Goal: Find contact information: Find contact information

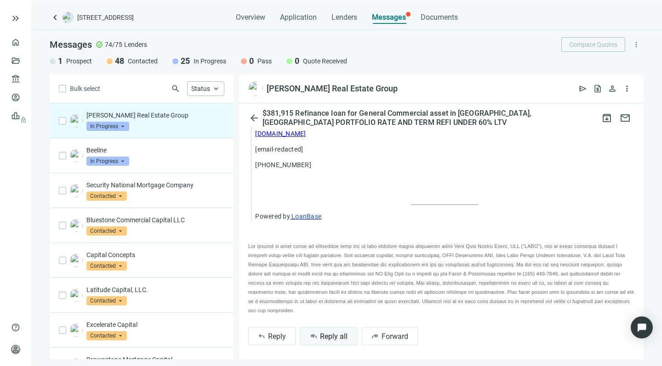
click at [321, 333] on span "Reply all" at bounding box center [334, 336] width 28 height 9
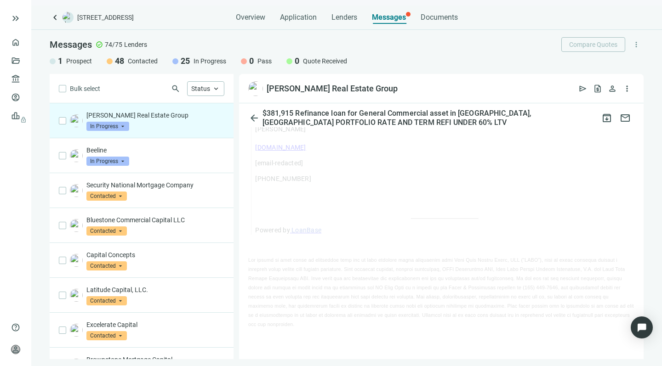
scroll to position [734, 0]
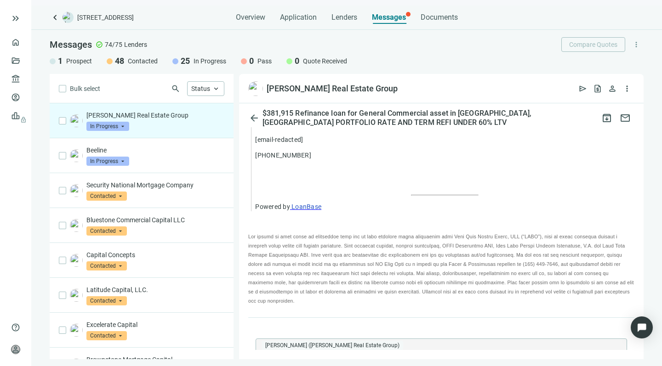
type textarea "**********"
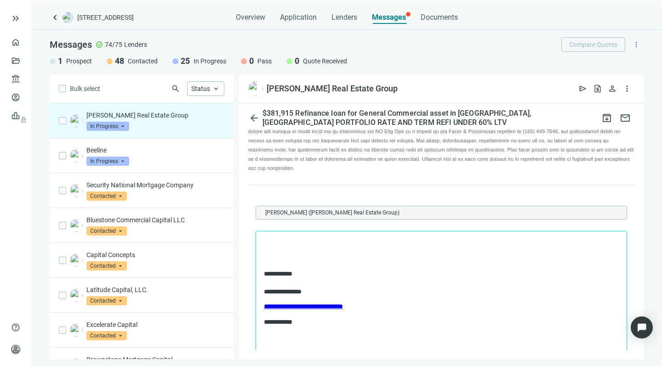
scroll to position [0, 0]
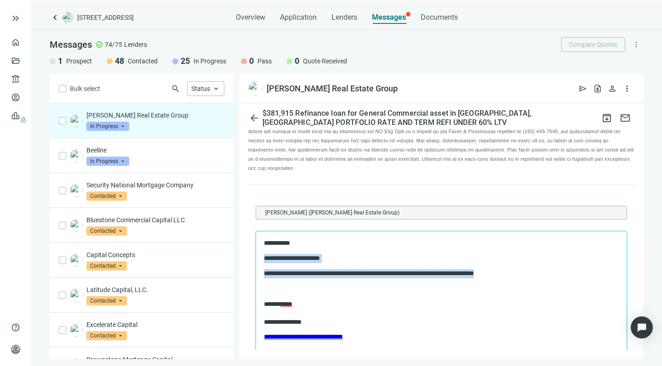
drag, startPoint x: 531, startPoint y: 274, endPoint x: 527, endPoint y: 247, distance: 27.4
click at [527, 247] on body "**********" at bounding box center [441, 298] width 356 height 118
copy body "**********"
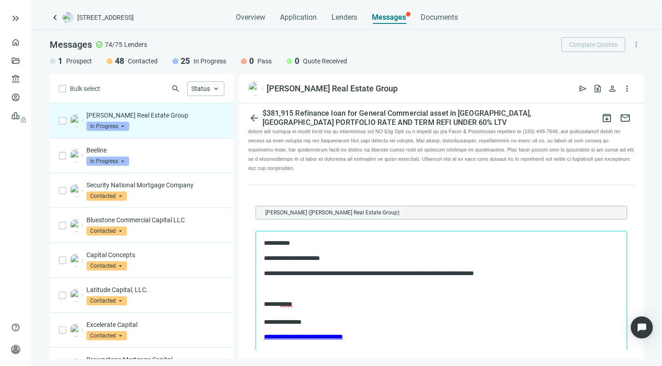
click at [373, 300] on p "**********" at bounding box center [432, 313] width 337 height 26
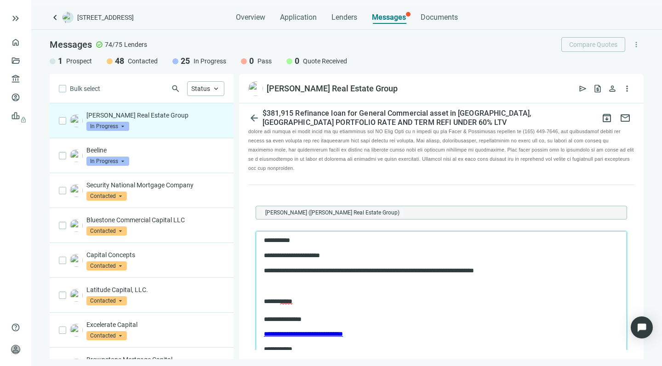
scroll to position [2, 0]
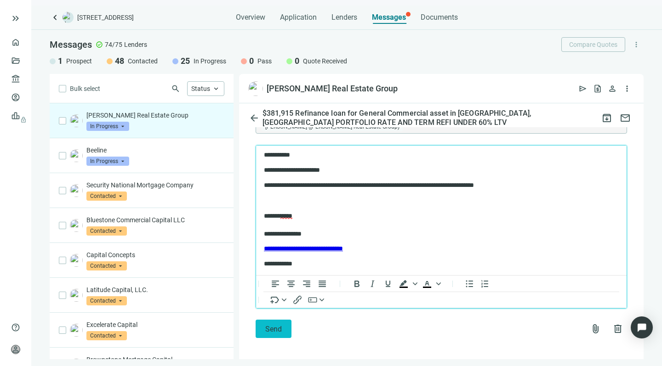
click at [271, 325] on span "Send" at bounding box center [273, 329] width 17 height 9
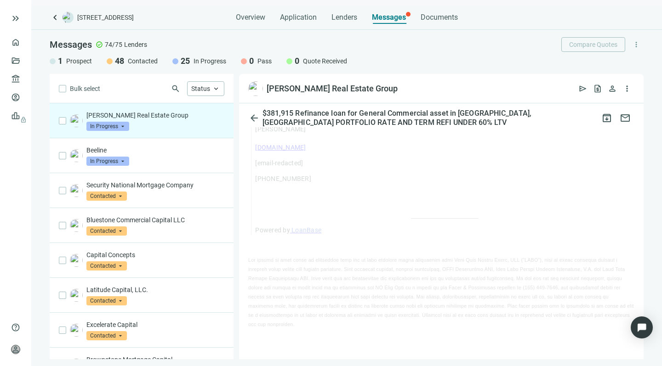
scroll to position [734, 0]
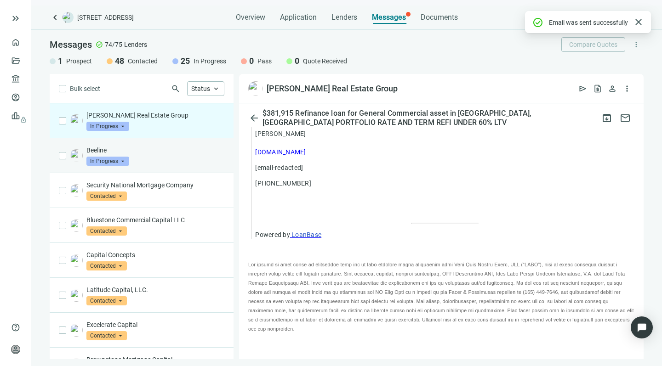
click at [161, 155] on div "Beeline In Progress arrow_drop_down" at bounding box center [155, 156] width 138 height 20
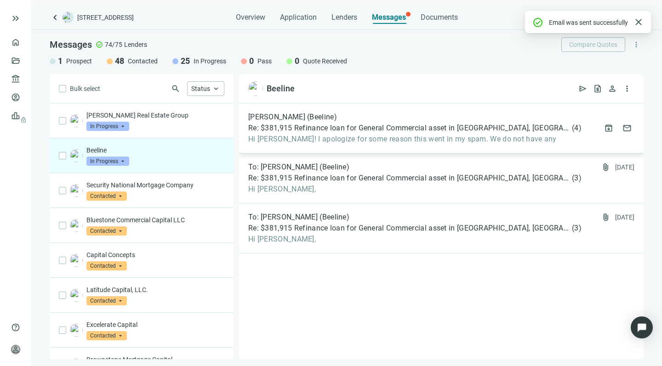
click at [360, 137] on span "Hi Howard! I apologize for some reason this went in my spam. We do not have any" at bounding box center [414, 139] width 333 height 9
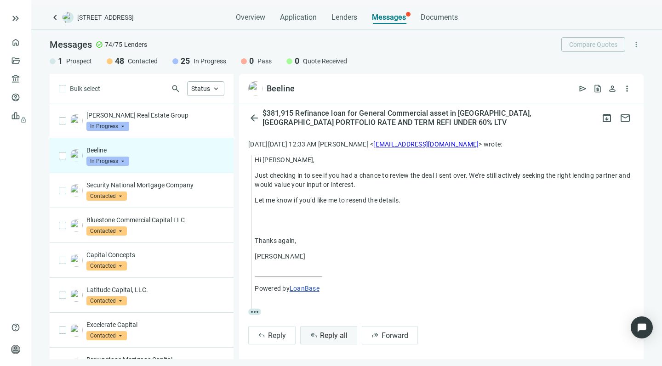
click at [320, 331] on span "Reply all" at bounding box center [334, 335] width 28 height 9
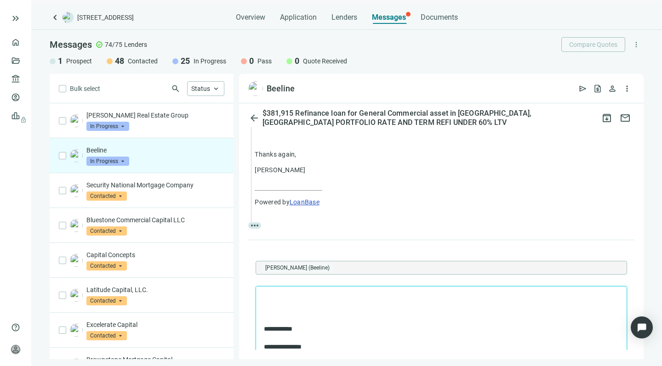
scroll to position [294, 0]
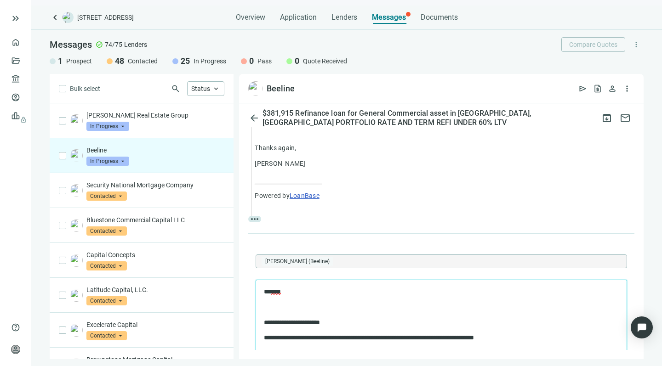
click at [264, 322] on p "**********" at bounding box center [432, 323] width 337 height 9
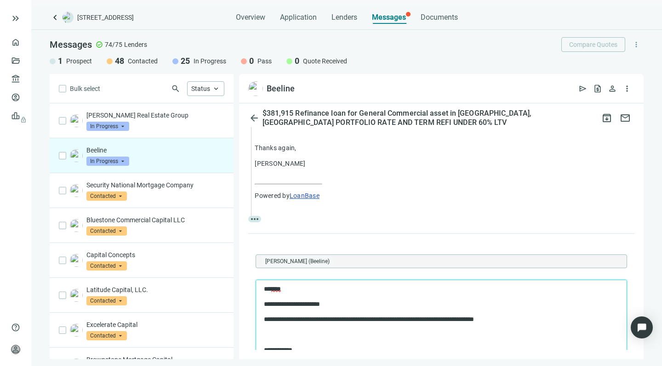
scroll to position [2, 0]
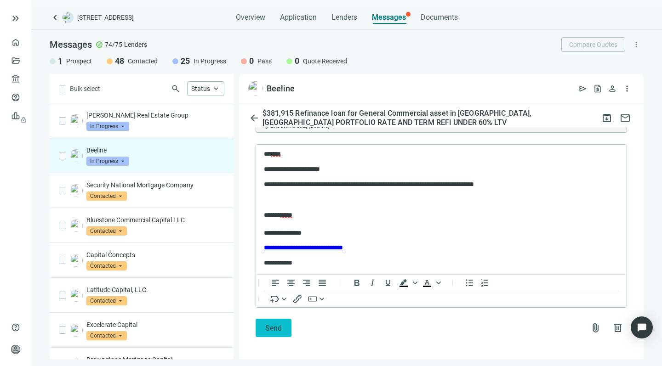
click at [267, 324] on span "Send" at bounding box center [273, 328] width 17 height 9
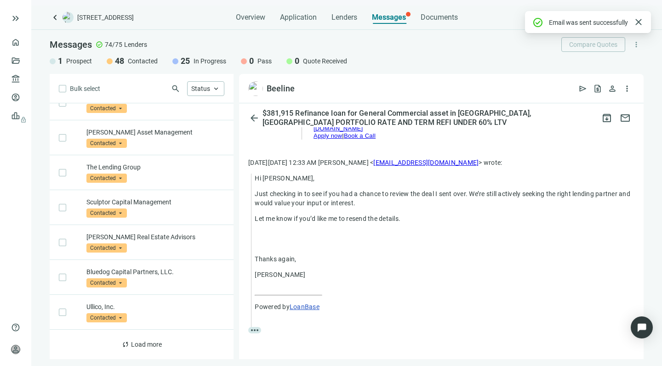
scroll to position [472, 0]
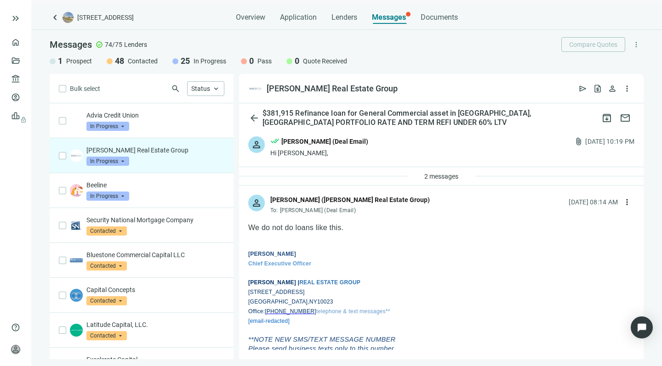
scroll to position [601, 0]
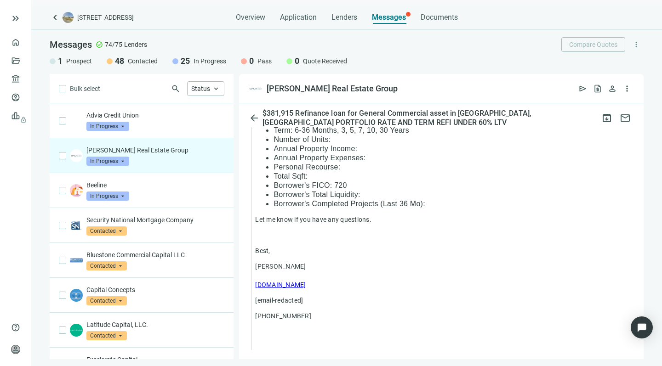
click at [181, 154] on p "[PERSON_NAME] Real Estate Group" at bounding box center [155, 150] width 138 height 9
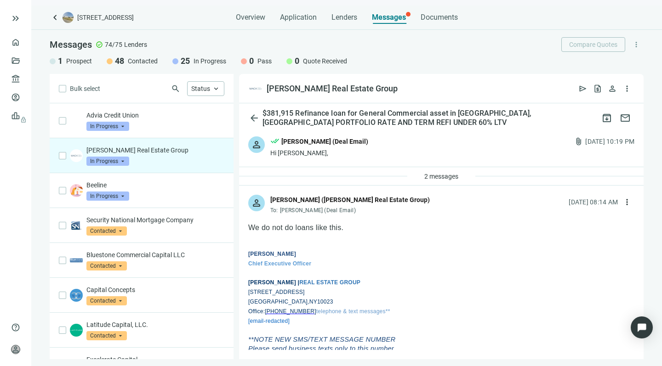
scroll to position [0, 0]
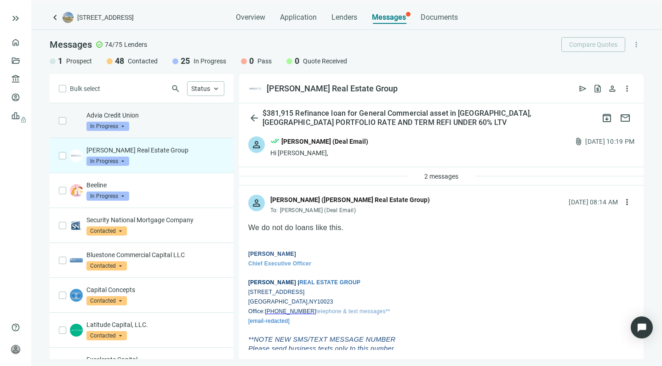
click at [166, 123] on div "Advia Credit Union In Progress arrow_drop_down" at bounding box center [155, 121] width 138 height 20
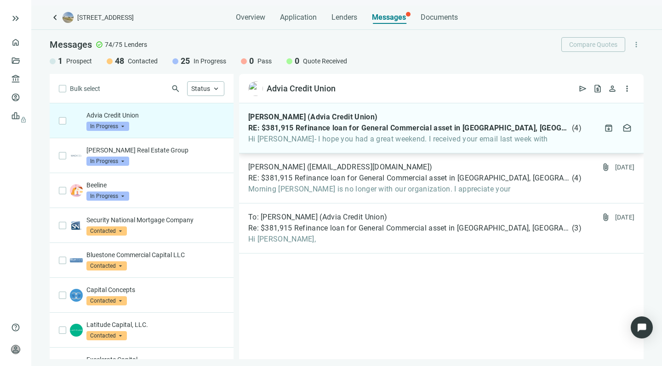
click at [335, 139] on span "Hi Howard- I hope you had a great weekend. I received your email last week with" at bounding box center [414, 139] width 333 height 9
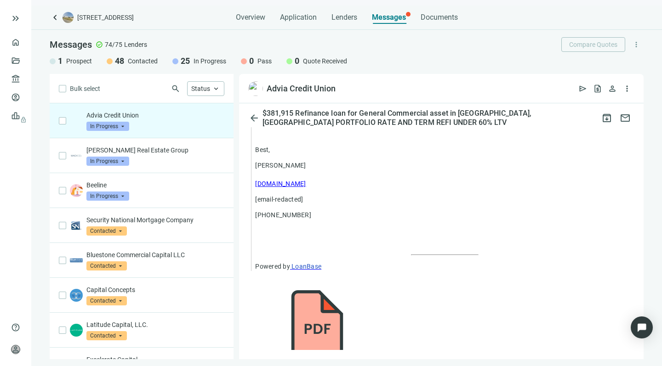
scroll to position [876, 0]
click at [295, 365] on span "Advia Program 2025.pdf ( 121 KB )" at bounding box center [296, 368] width 96 height 7
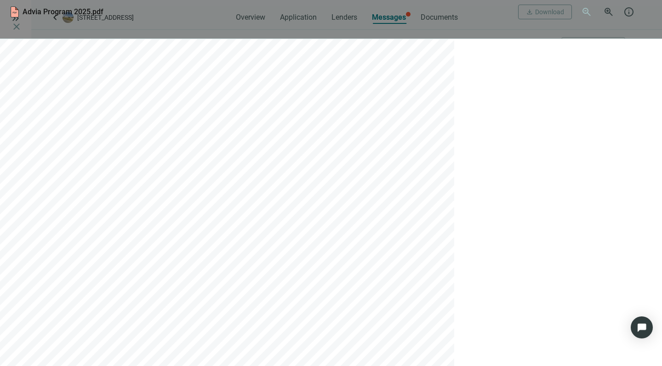
scroll to position [199, 0]
click at [22, 21] on span "close" at bounding box center [16, 26] width 11 height 11
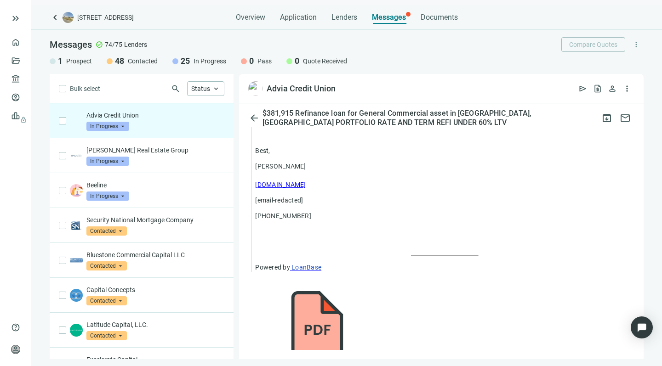
scroll to position [0, 0]
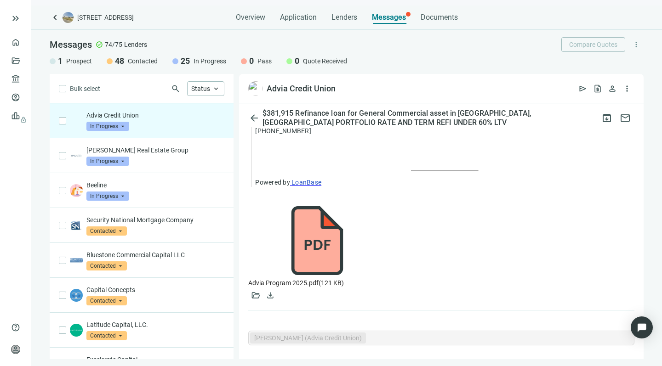
click at [401, 366] on p "**********" at bounding box center [430, 369] width 346 height 9
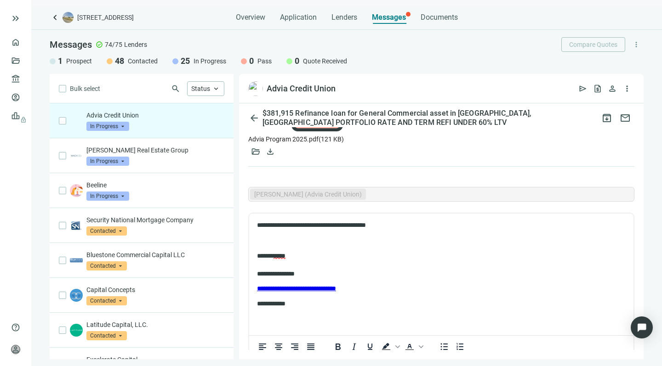
scroll to position [1104, 0]
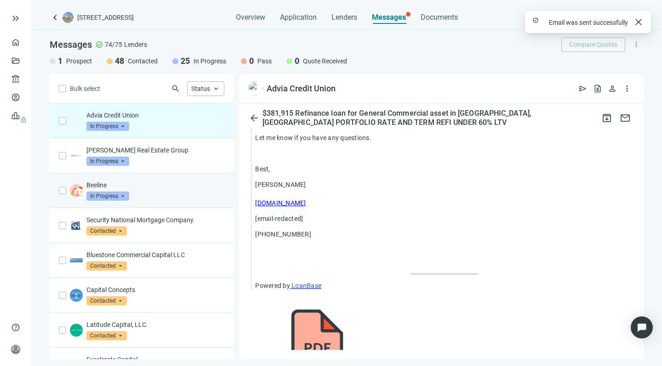
scroll to position [0, 0]
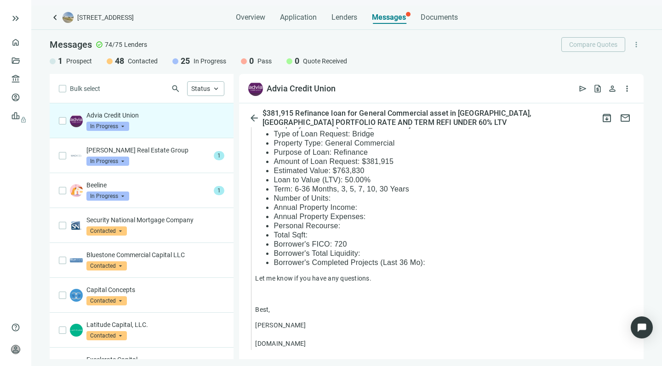
click at [148, 123] on div "Advia Credit Union In Progress arrow_drop_down" at bounding box center [155, 121] width 138 height 20
click at [158, 117] on p "Advia Credit Union" at bounding box center [155, 115] width 138 height 9
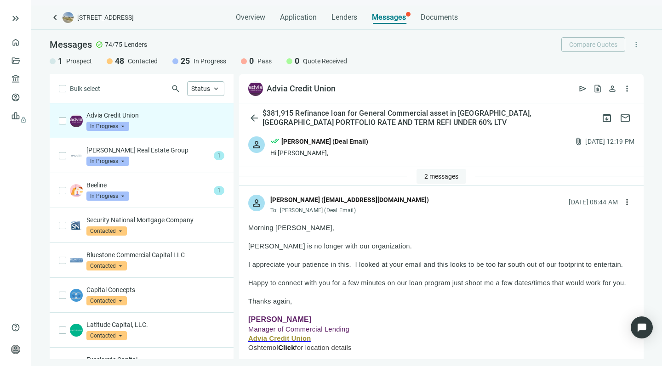
click at [429, 175] on span "2 messages" at bounding box center [441, 176] width 34 height 7
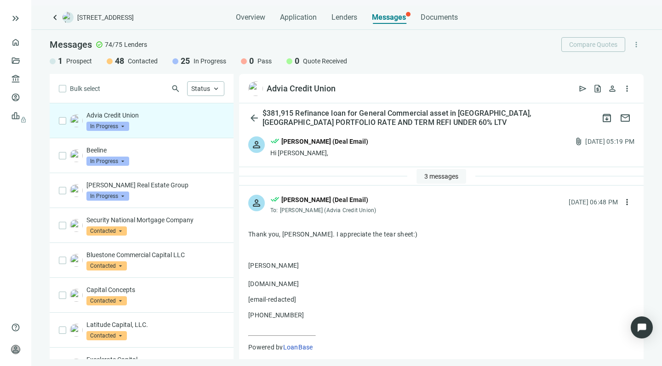
click at [433, 173] on span "3 messages" at bounding box center [441, 176] width 34 height 7
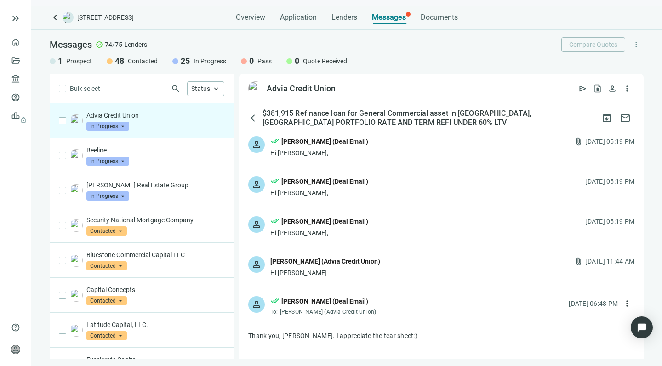
click at [349, 273] on div "Hi [PERSON_NAME]-" at bounding box center [325, 272] width 110 height 9
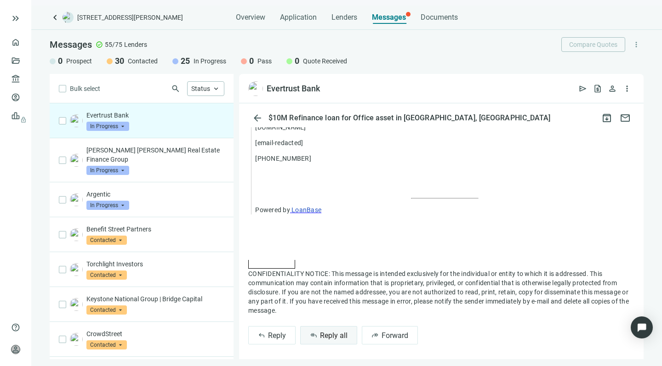
click at [323, 332] on span "Reply all" at bounding box center [334, 335] width 28 height 9
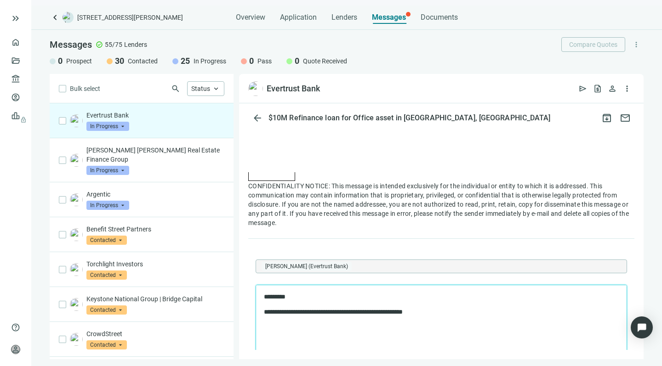
click at [445, 312] on p "**********" at bounding box center [432, 312] width 337 height 9
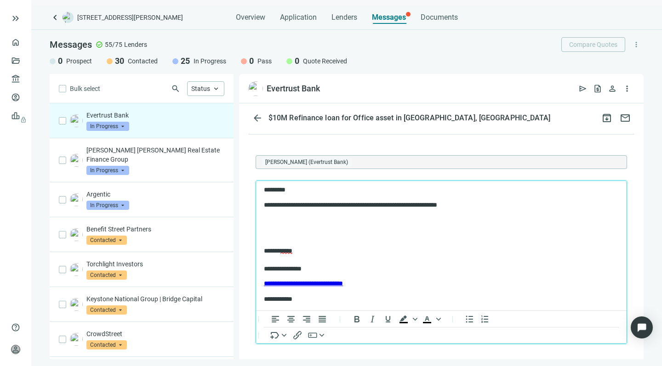
scroll to position [2, 0]
click at [269, 227] on body "**********" at bounding box center [441, 245] width 356 height 118
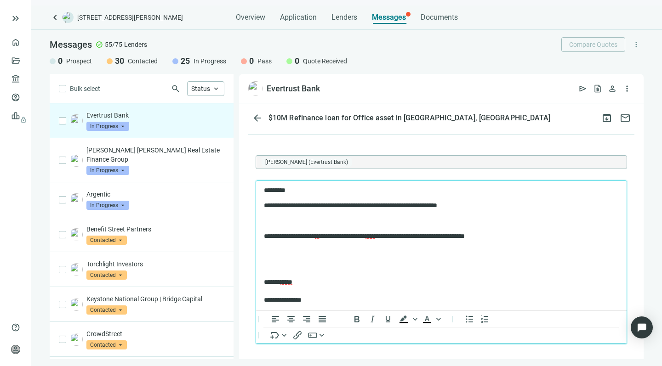
click at [296, 236] on p "**********" at bounding box center [432, 236] width 337 height 9
click at [458, 235] on p "**********" at bounding box center [432, 236] width 337 height 9
click at [535, 238] on p "**********" at bounding box center [432, 236] width 337 height 9
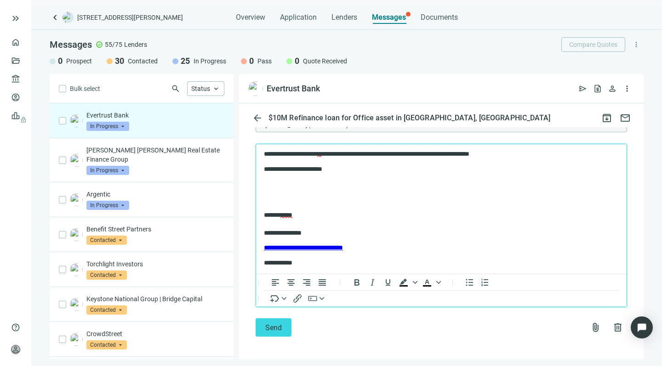
scroll to position [1005, 0]
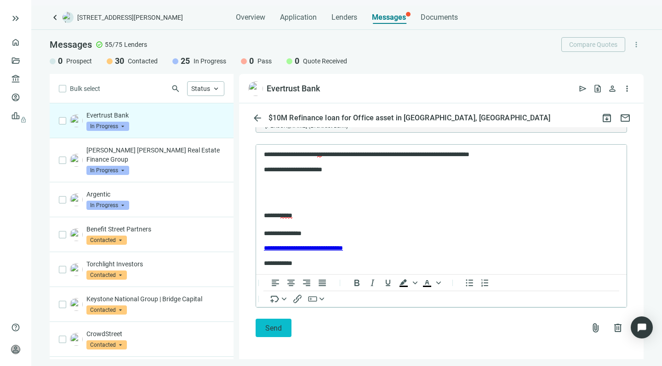
click at [267, 324] on span "Send" at bounding box center [273, 328] width 17 height 9
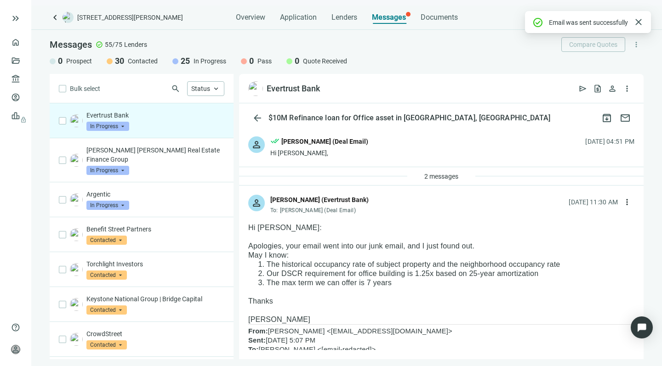
scroll to position [0, 0]
click at [328, 89] on span "open_in_new" at bounding box center [328, 88] width 9 height 9
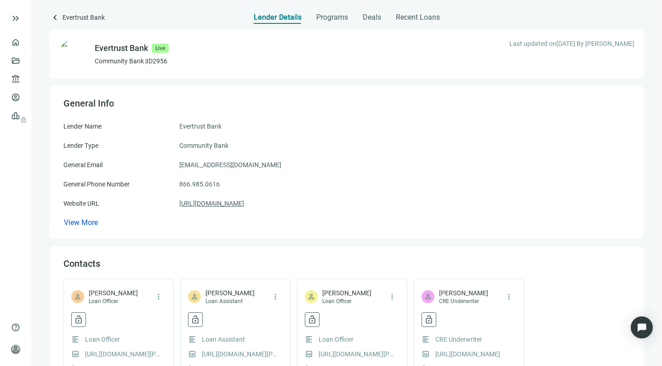
click at [211, 203] on link "[URL][DOMAIN_NAME]" at bounding box center [211, 204] width 65 height 10
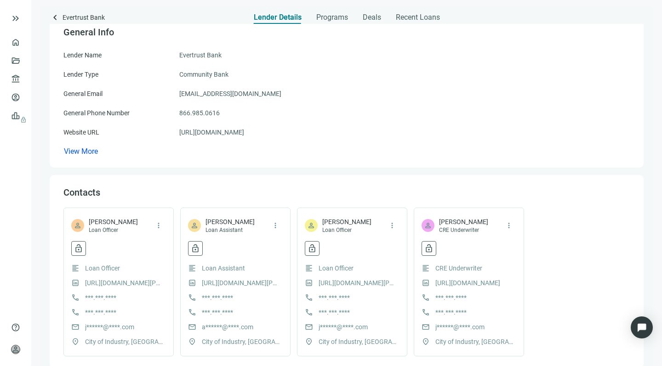
scroll to position [86, 0]
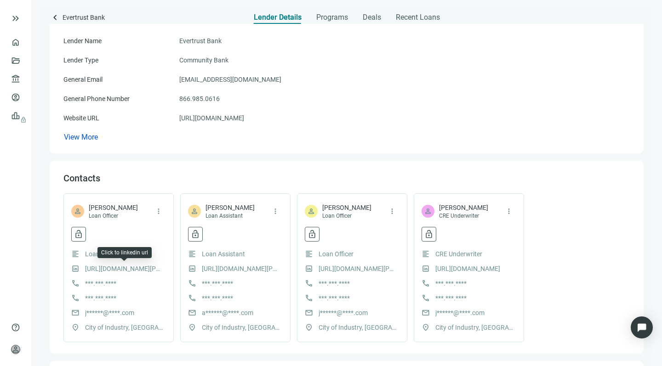
click at [109, 268] on link "[URL][DOMAIN_NAME][PERSON_NAME]" at bounding box center [124, 269] width 78 height 10
click at [158, 209] on span "more_vert" at bounding box center [158, 211] width 8 height 8
drag, startPoint x: 121, startPoint y: 207, endPoint x: 87, endPoint y: 206, distance: 34.0
click at [87, 206] on div "person [PERSON_NAME] Loan Officer more_vert" at bounding box center [118, 211] width 95 height 17
copy span "[PERSON_NAME]"
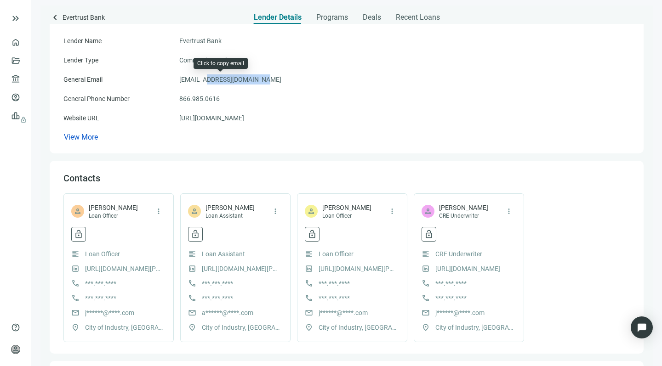
drag, startPoint x: 264, startPoint y: 78, endPoint x: 207, endPoint y: 79, distance: 56.6
click at [207, 79] on div "General Email support@evertrustbank.com" at bounding box center [346, 79] width 566 height 10
copy span "evertrustbank.com"
click at [296, 80] on div "General Email support@evertrustbank.com" at bounding box center [346, 79] width 566 height 10
drag, startPoint x: 266, startPoint y: 79, endPoint x: 178, endPoint y: 79, distance: 87.8
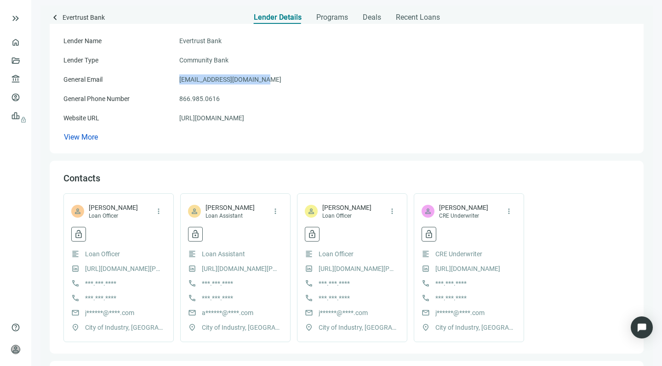
click at [178, 79] on div "General Email support@evertrustbank.com" at bounding box center [346, 79] width 566 height 10
copy div "support@evertrustbank.com"
drag, startPoint x: 120, startPoint y: 313, endPoint x: 82, endPoint y: 310, distance: 38.2
click at [82, 310] on div "mail j******@****.com" at bounding box center [118, 313] width 95 height 10
copy div "j******@****"
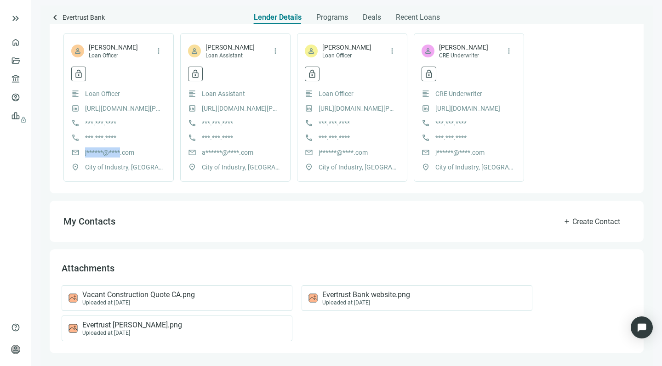
scroll to position [246, 0]
click at [338, 292] on span "Evertrust Bank website.png" at bounding box center [366, 295] width 88 height 9
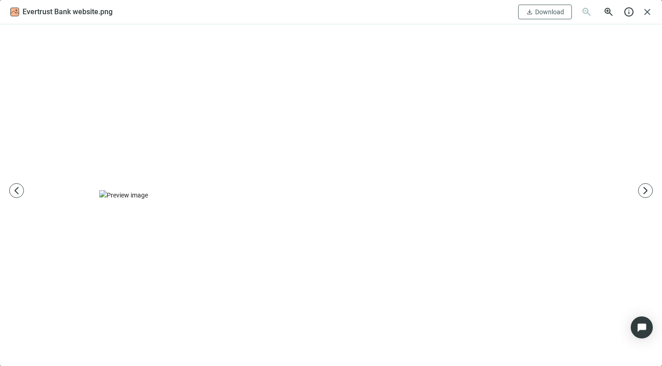
scroll to position [0, 0]
click at [18, 188] on span "arrow_back_ios_new" at bounding box center [16, 190] width 9 height 9
click at [645, 12] on span "close" at bounding box center [647, 11] width 11 height 11
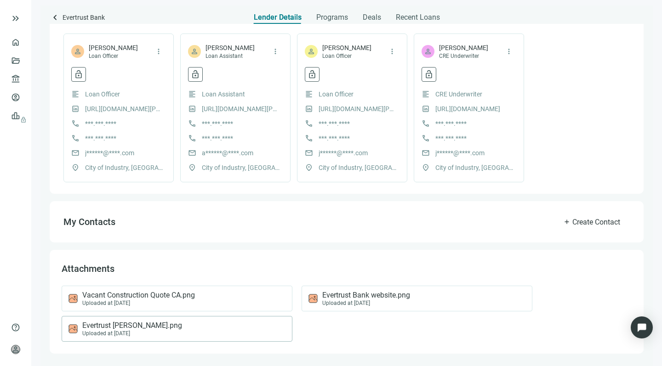
click at [142, 324] on span "Evertrust Bankâ Chris.png" at bounding box center [132, 325] width 100 height 9
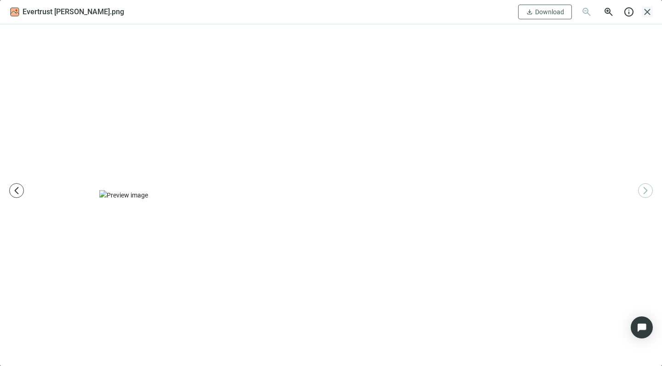
click at [646, 11] on span "close" at bounding box center [647, 11] width 11 height 11
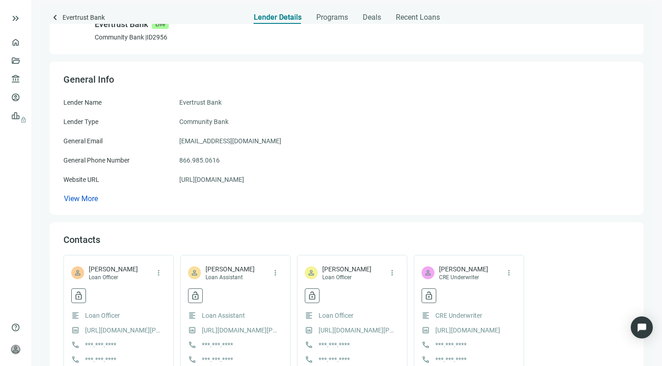
scroll to position [16, 0]
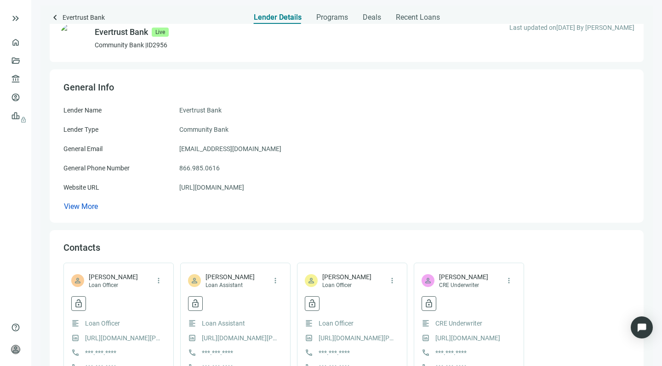
drag, startPoint x: 257, startPoint y: 186, endPoint x: 179, endPoint y: 187, distance: 78.2
click at [179, 187] on div "Website URL https://evertrustbank.com" at bounding box center [346, 188] width 566 height 10
click at [306, 168] on div "General Phone Number 866.985.0616" at bounding box center [346, 168] width 566 height 10
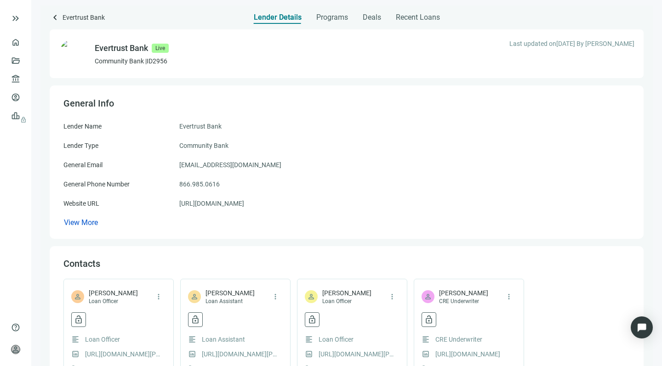
scroll to position [0, 0]
click at [412, 17] on span "Recent Loans" at bounding box center [418, 17] width 44 height 9
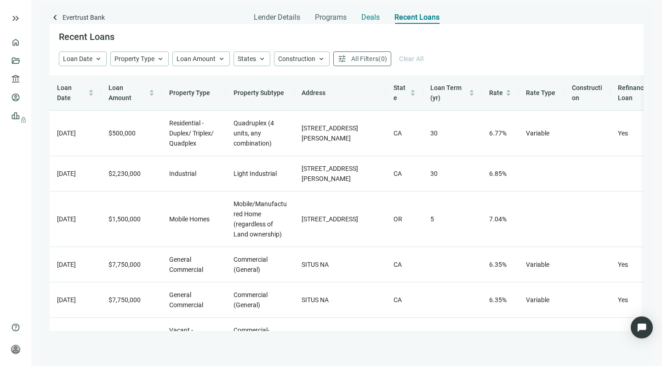
click at [364, 16] on span "Deals" at bounding box center [370, 17] width 18 height 9
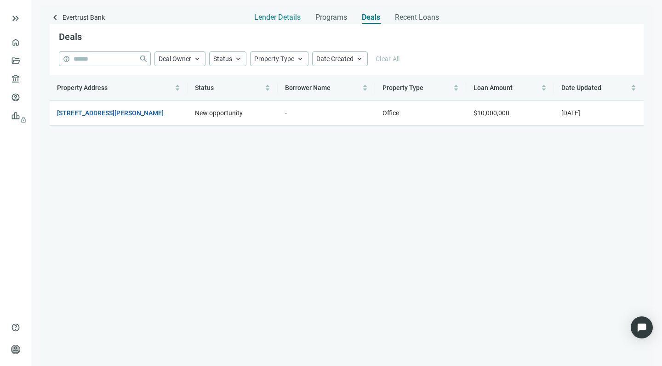
click at [271, 18] on span "Lender Details" at bounding box center [277, 17] width 46 height 9
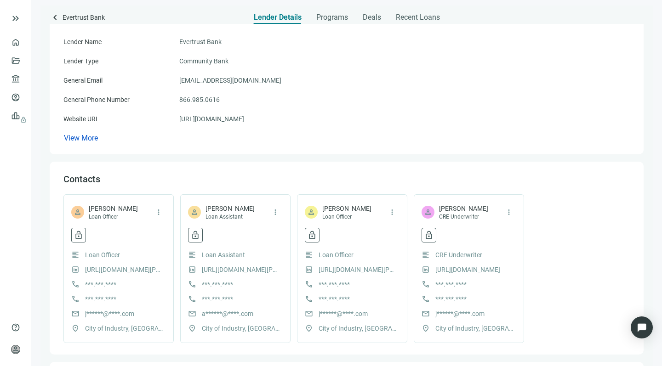
scroll to position [86, 0]
click at [80, 137] on span "View More" at bounding box center [81, 136] width 34 height 9
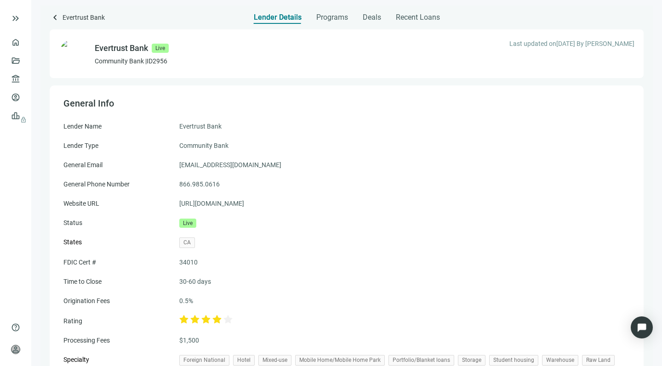
scroll to position [0, 0]
drag, startPoint x: 264, startPoint y: 164, endPoint x: 174, endPoint y: 165, distance: 90.6
click at [174, 165] on div "General Email support@evertrustbank.com" at bounding box center [346, 165] width 566 height 10
copy div "support@evertrustbank.com"
